Goal: Information Seeking & Learning: Learn about a topic

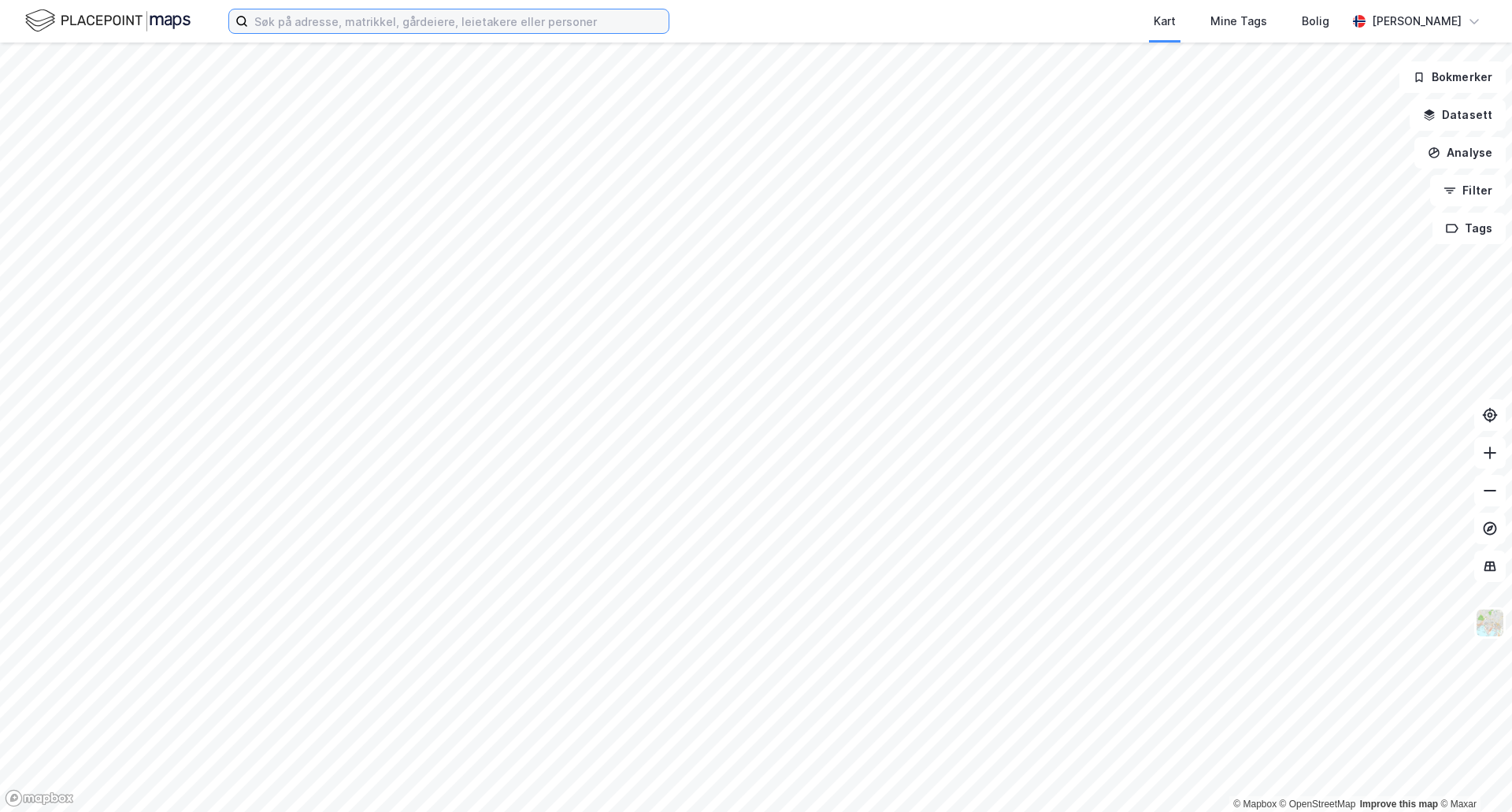
click at [289, 33] on input at bounding box center [458, 21] width 421 height 23
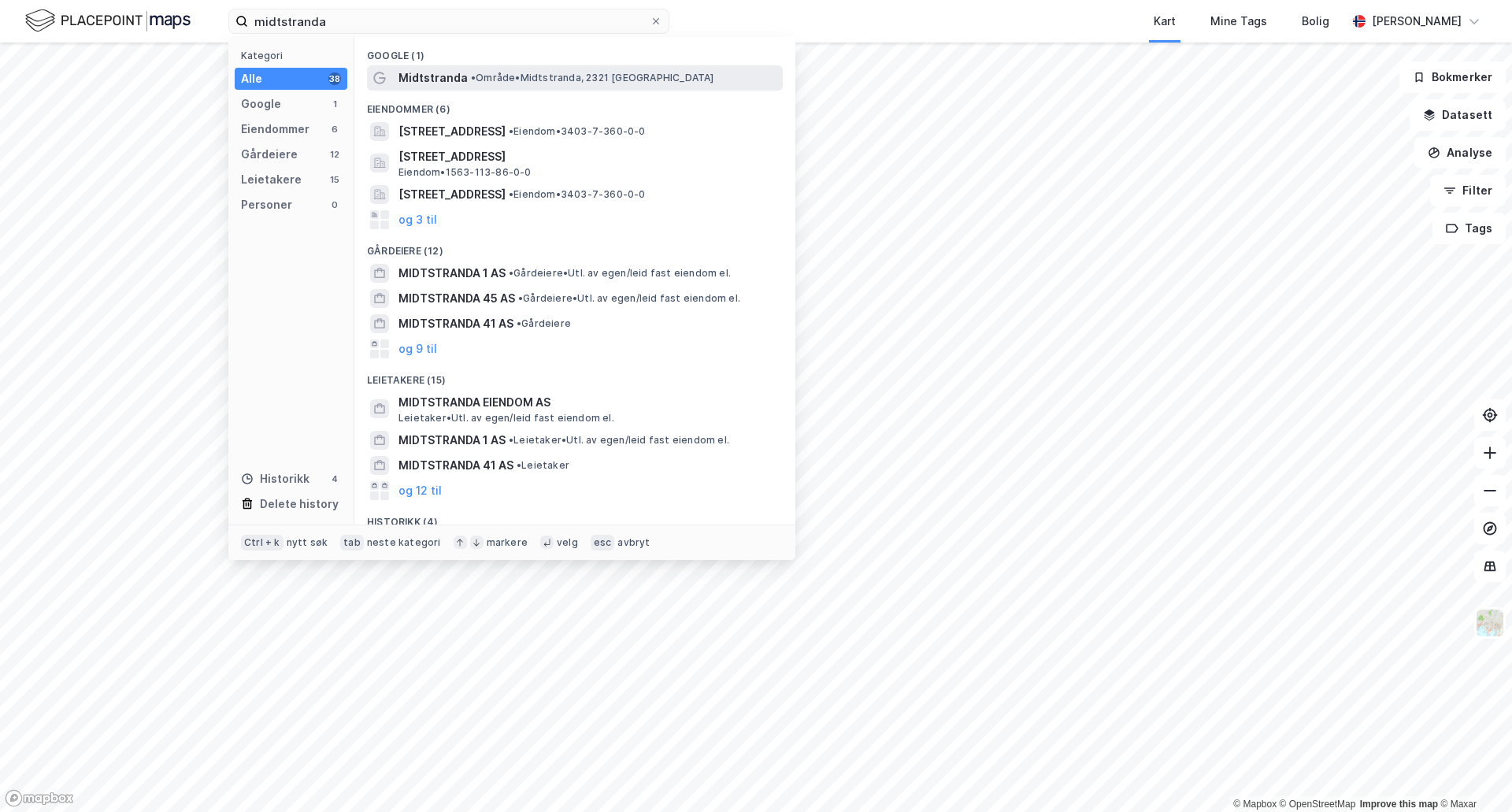
click at [424, 68] on span "Midtstranda" at bounding box center [433, 78] width 69 height 19
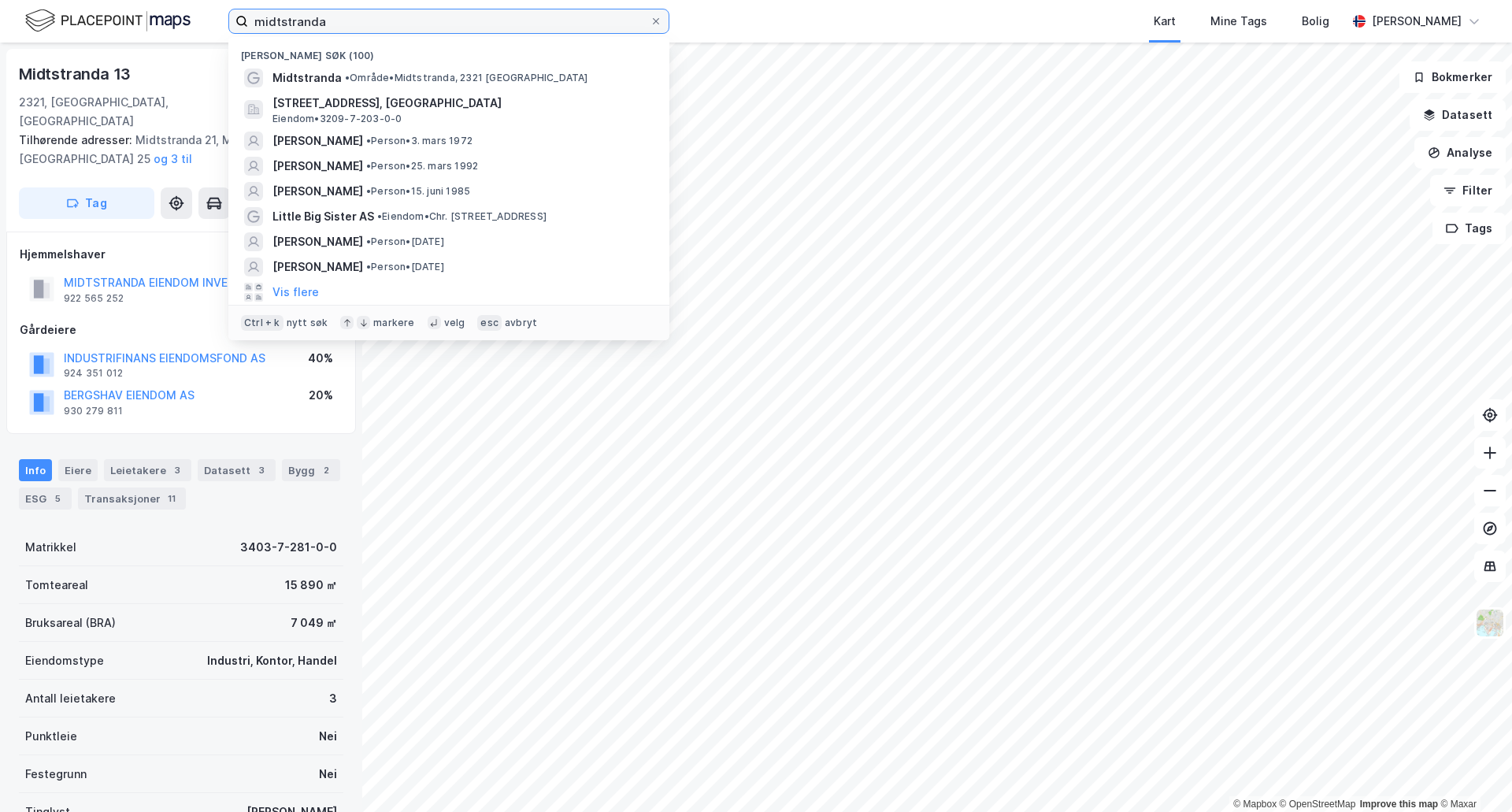
click at [343, 31] on input "midtstranda" at bounding box center [448, 21] width 401 height 23
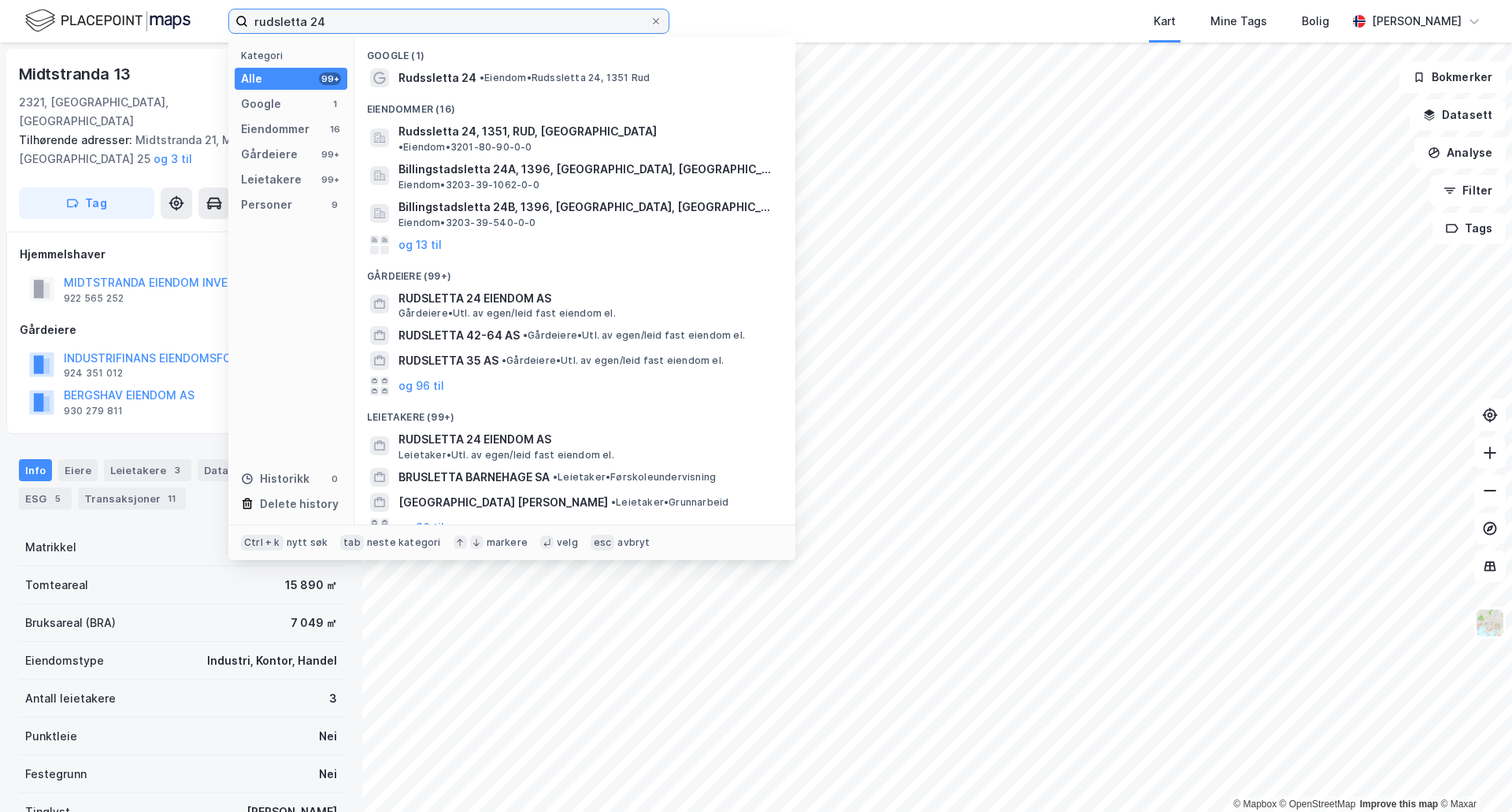
click at [274, 25] on input "rudsletta 24" at bounding box center [448, 21] width 401 height 23
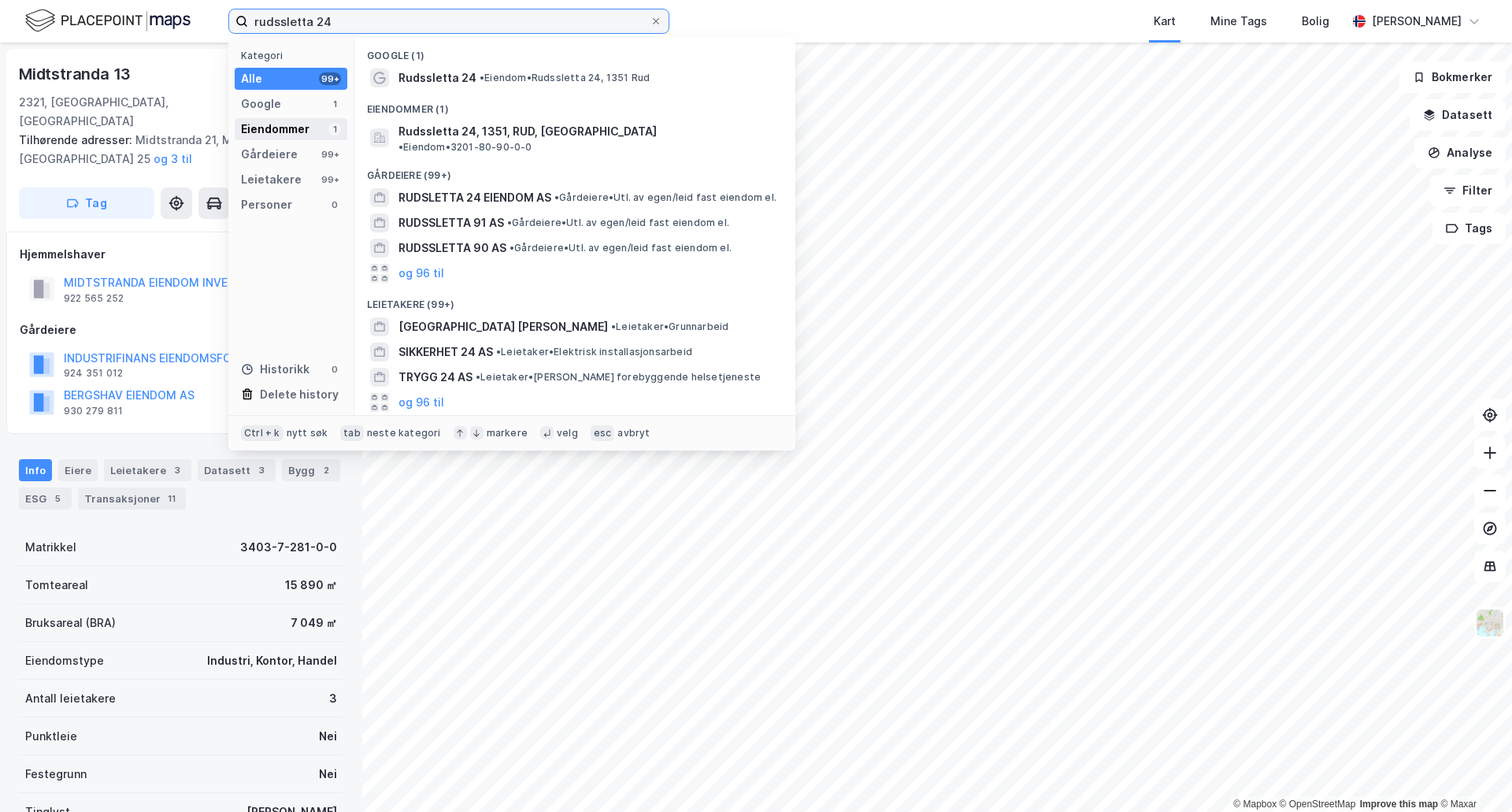
type input "rudssletta 24"
click at [281, 130] on div "Eiendommer" at bounding box center [275, 129] width 68 height 19
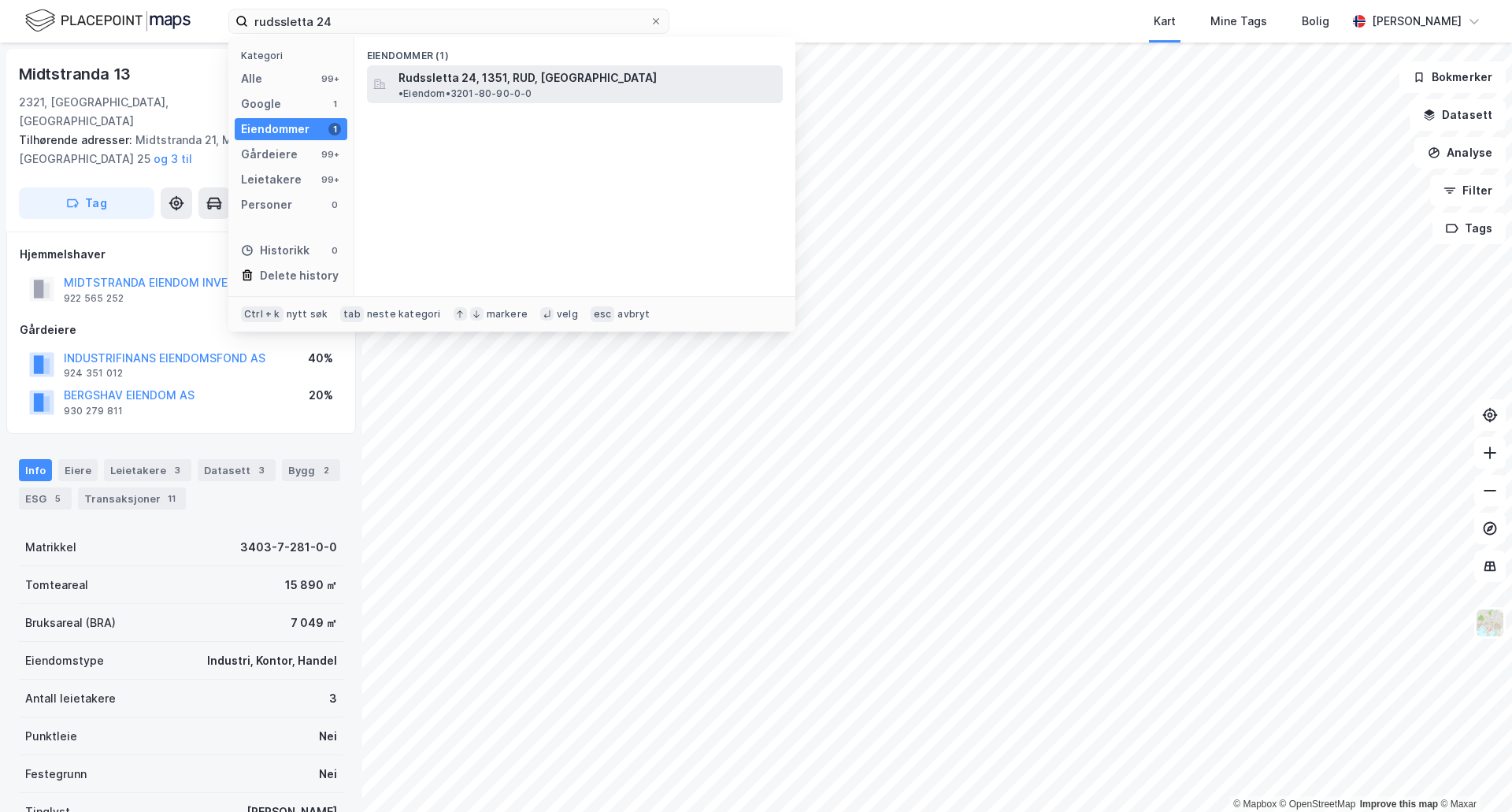
click at [447, 72] on span "Rudssletta 24, 1351, RUD, [GEOGRAPHIC_DATA]" at bounding box center [528, 78] width 259 height 19
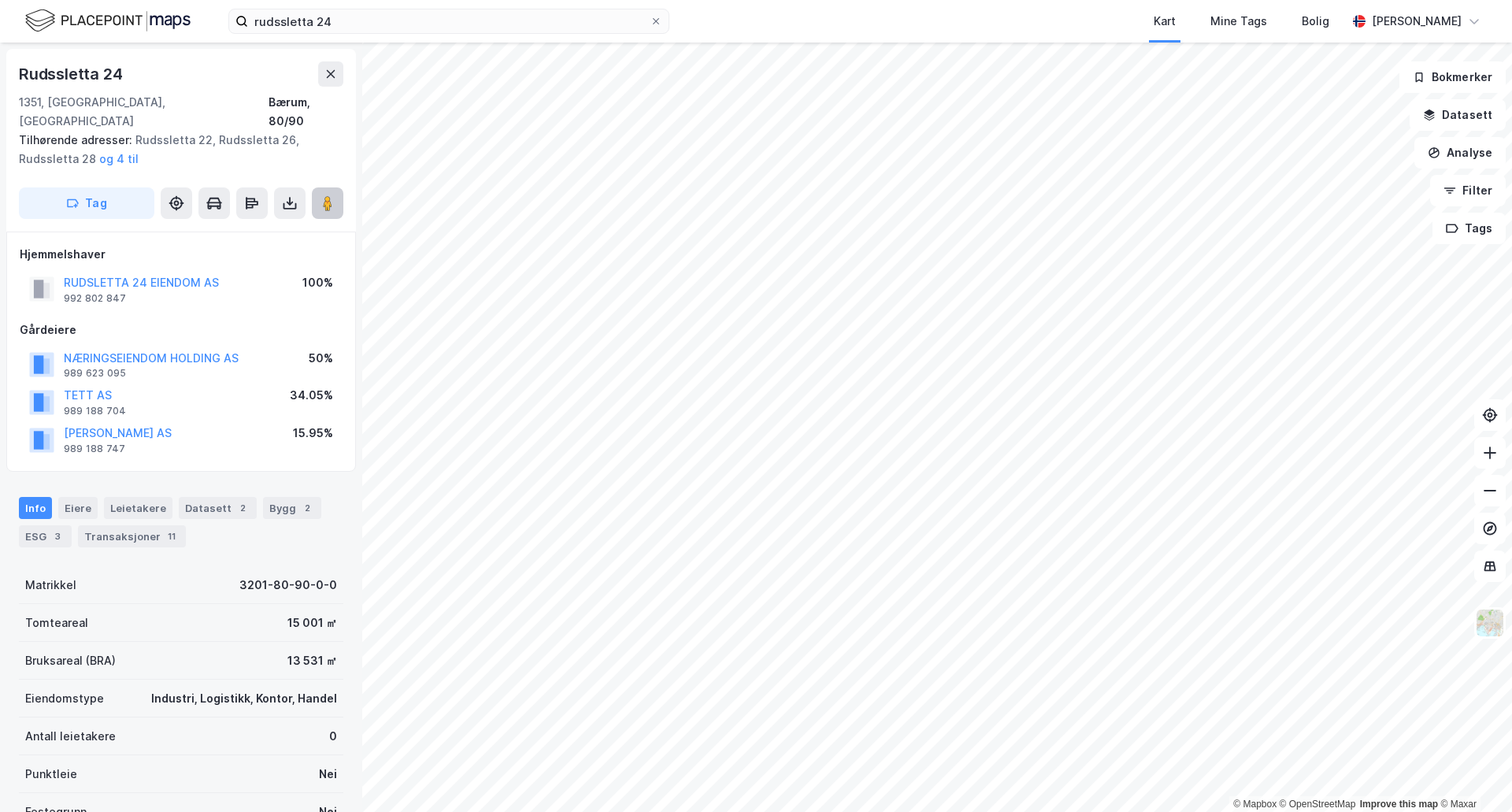
click at [319, 188] on button at bounding box center [328, 204] width 32 height 32
click at [437, 14] on input "rudssletta 24" at bounding box center [448, 21] width 401 height 23
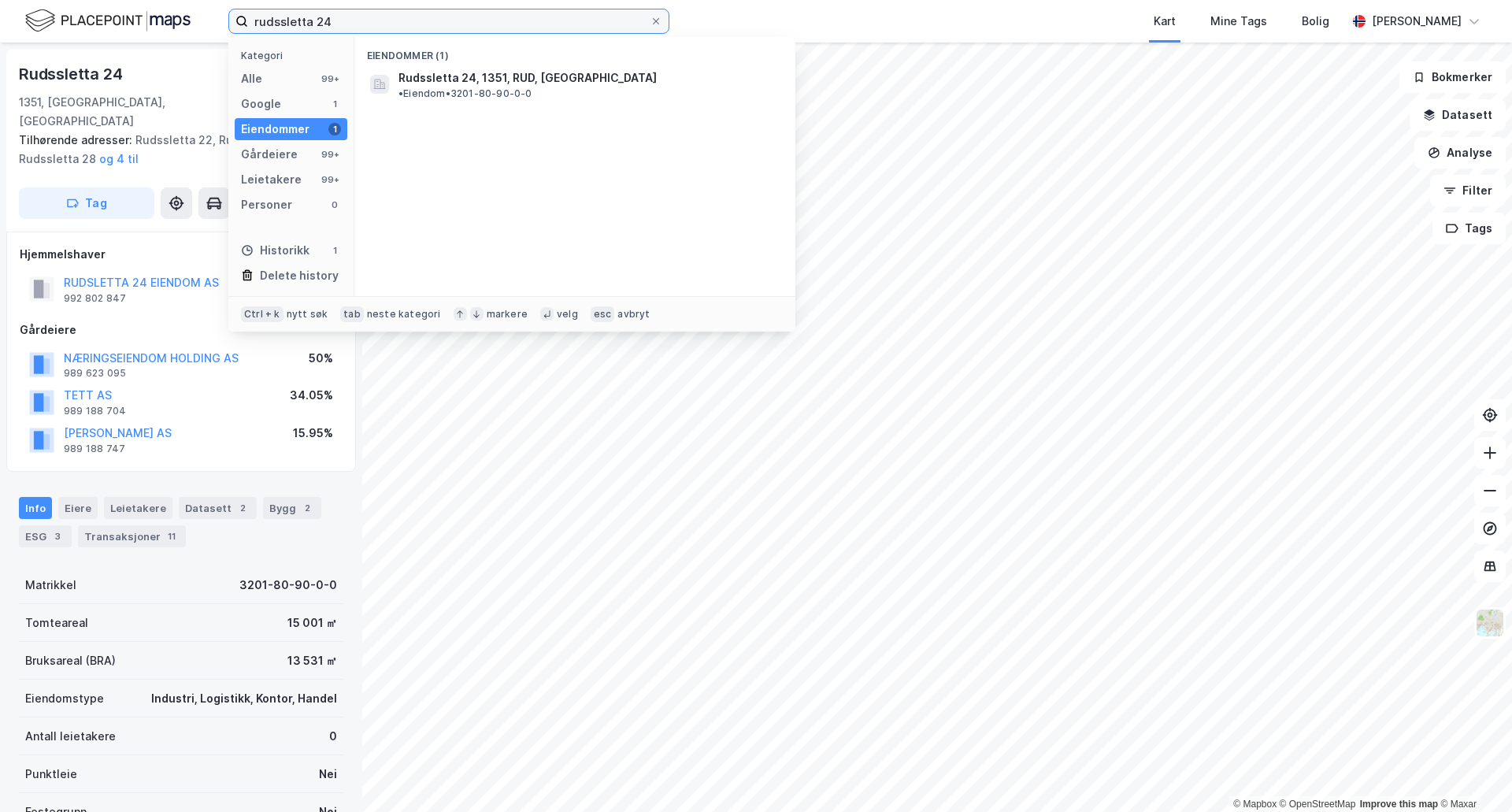
click at [437, 14] on input "rudssletta 24" at bounding box center [448, 21] width 401 height 23
